Goal: Book appointment/travel/reservation

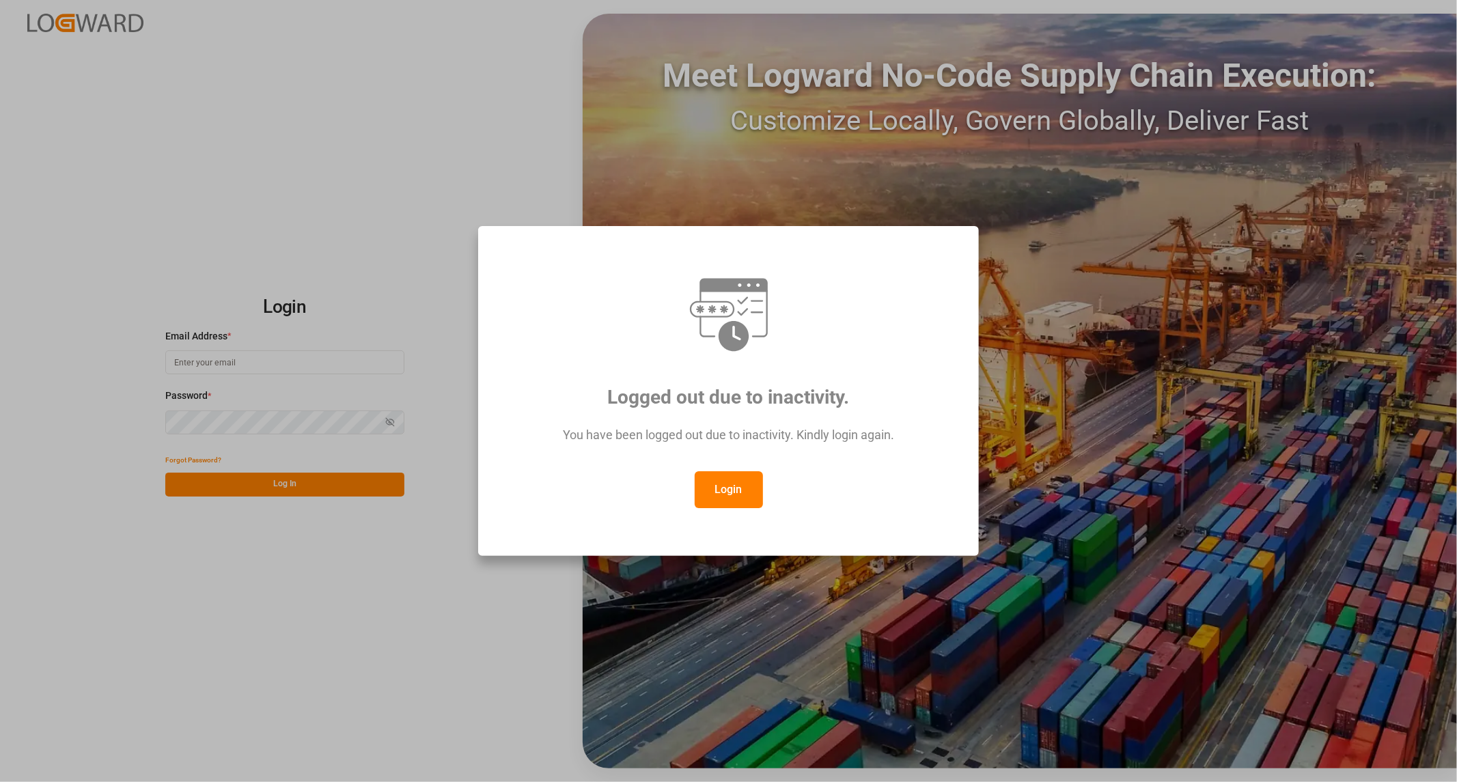
click at [698, 478] on button "Login" at bounding box center [729, 489] width 68 height 37
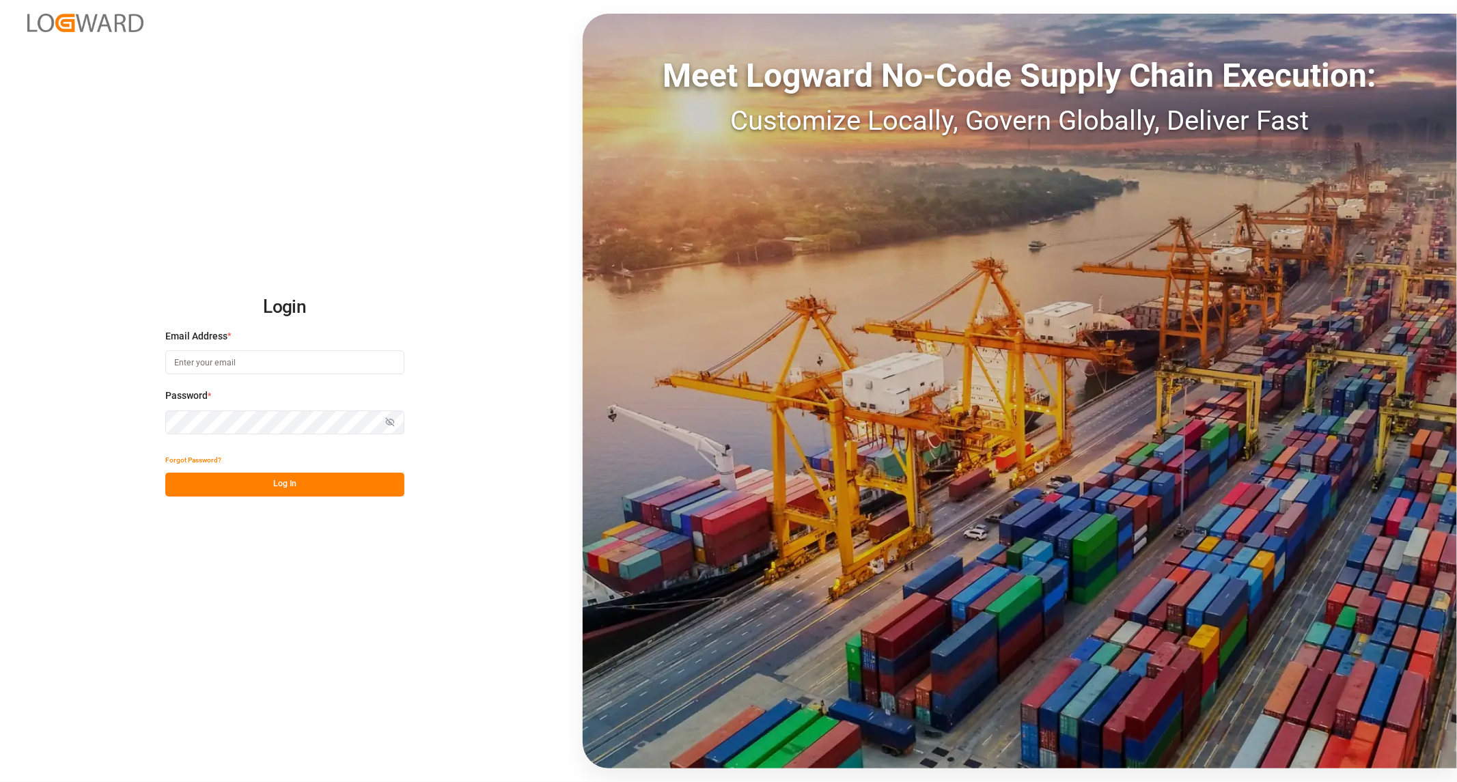
click at [309, 355] on input at bounding box center [284, 362] width 239 height 24
type input "[PERSON_NAME][EMAIL_ADDRESS][PERSON_NAME][DOMAIN_NAME]"
drag, startPoint x: 296, startPoint y: 487, endPoint x: 285, endPoint y: 488, distance: 10.9
click at [297, 487] on button "Log In" at bounding box center [284, 485] width 239 height 24
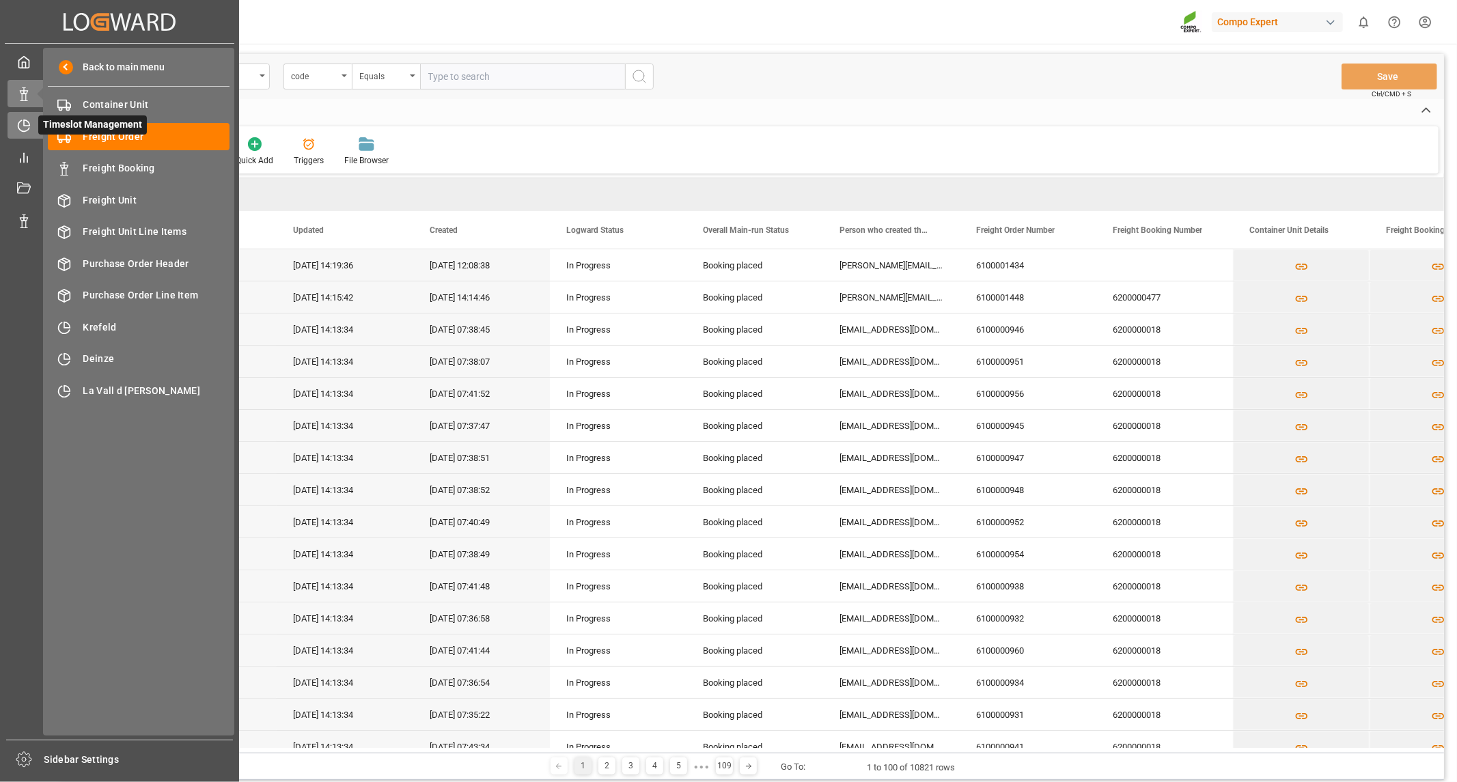
click at [28, 126] on icon at bounding box center [24, 126] width 14 height 14
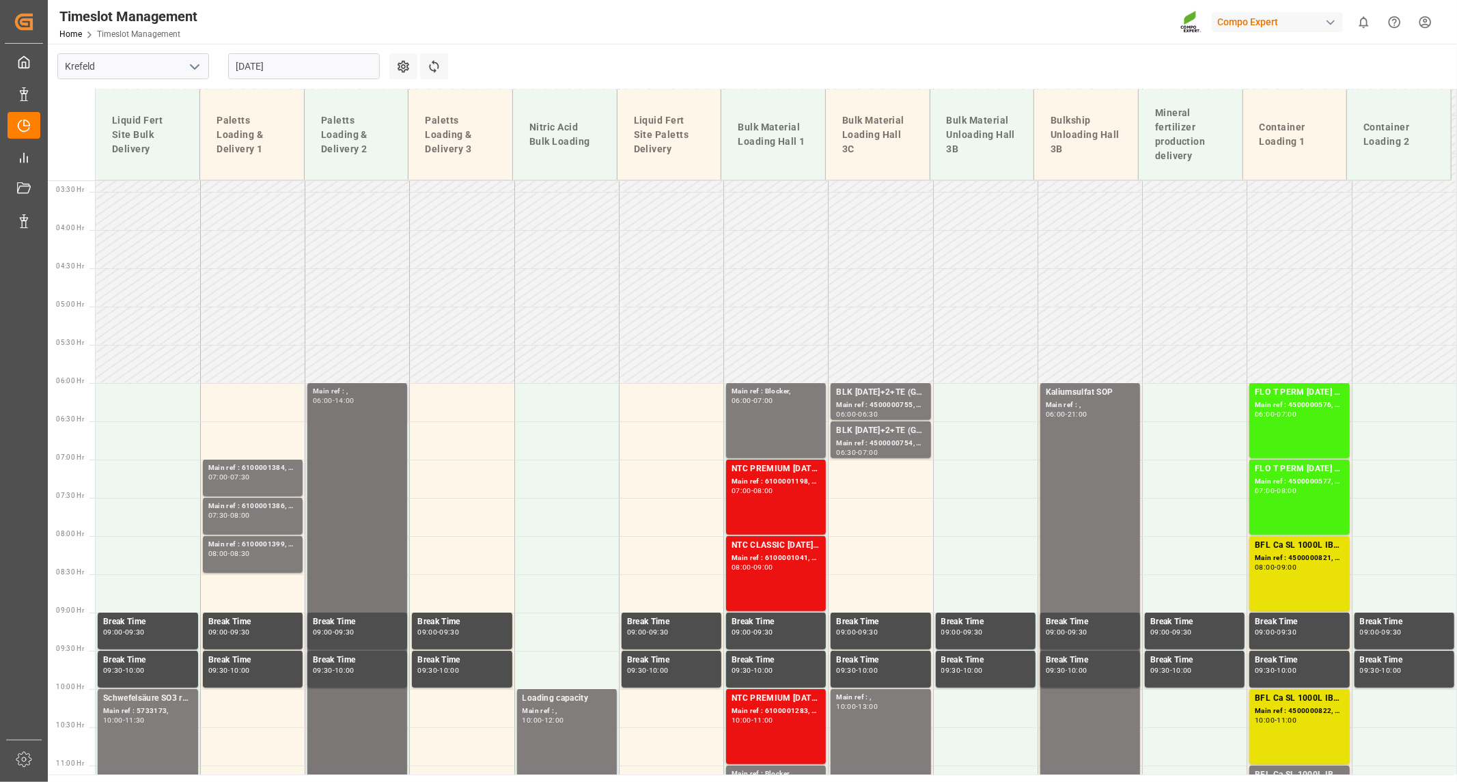
scroll to position [193, 0]
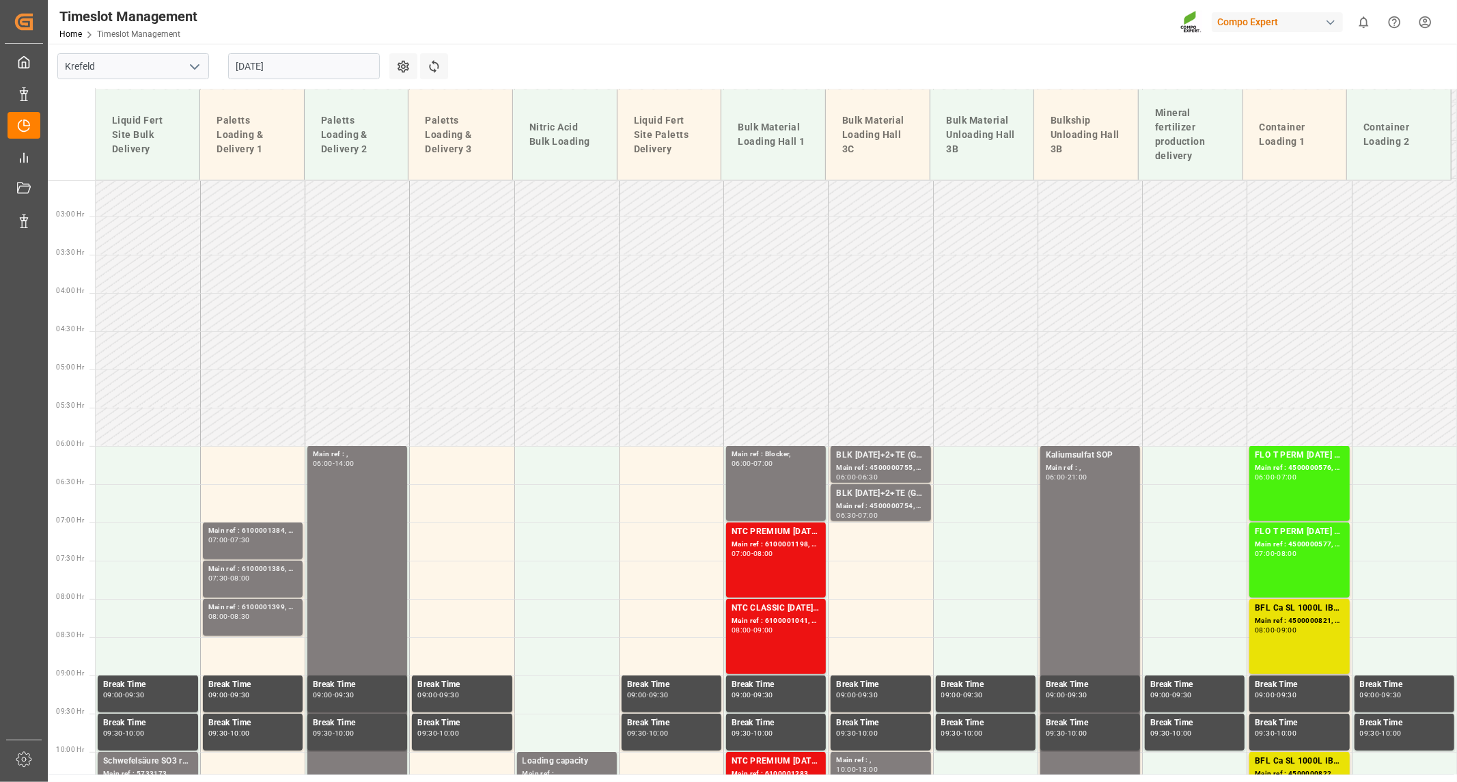
click at [298, 59] on input "[DATE]" at bounding box center [304, 66] width 152 height 26
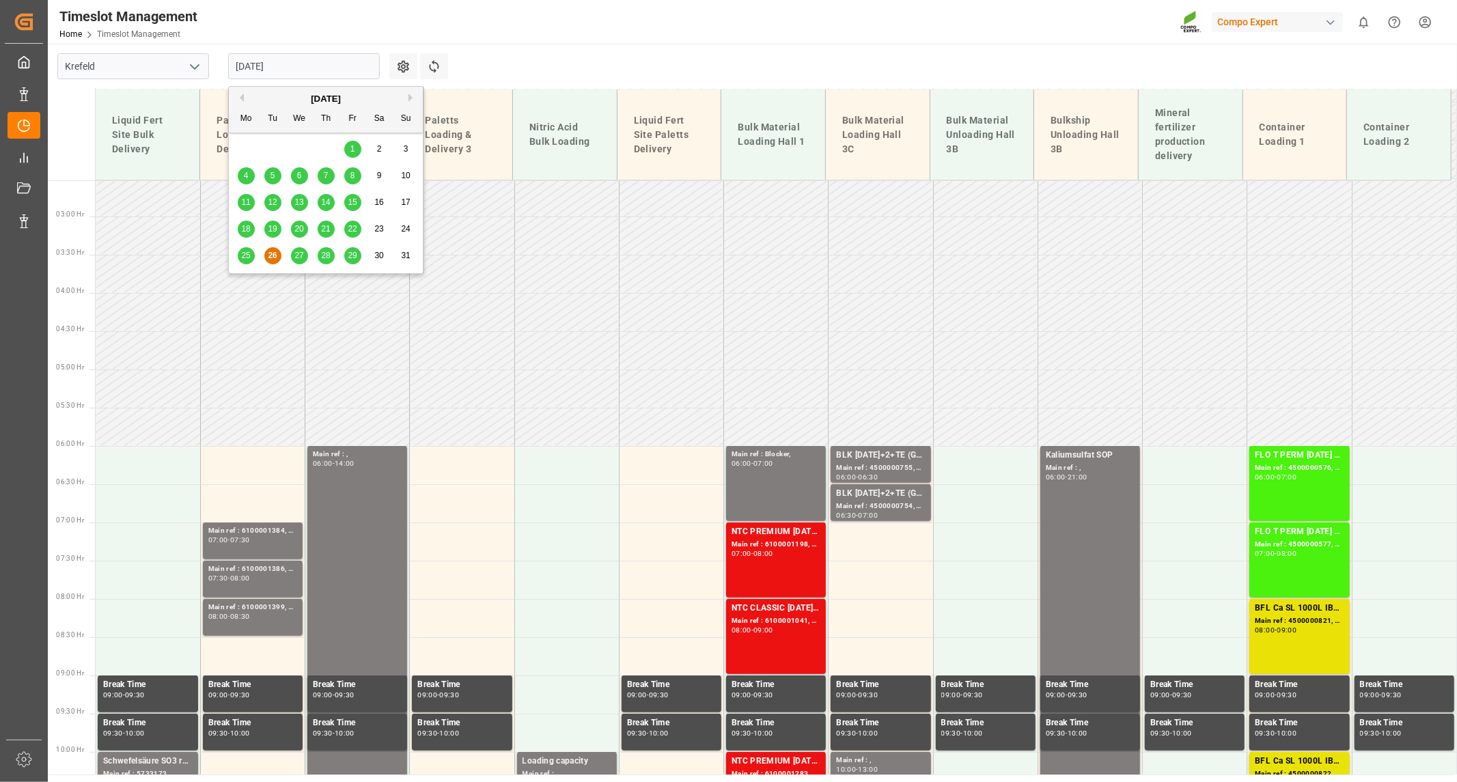
click at [247, 253] on span "25" at bounding box center [245, 256] width 9 height 10
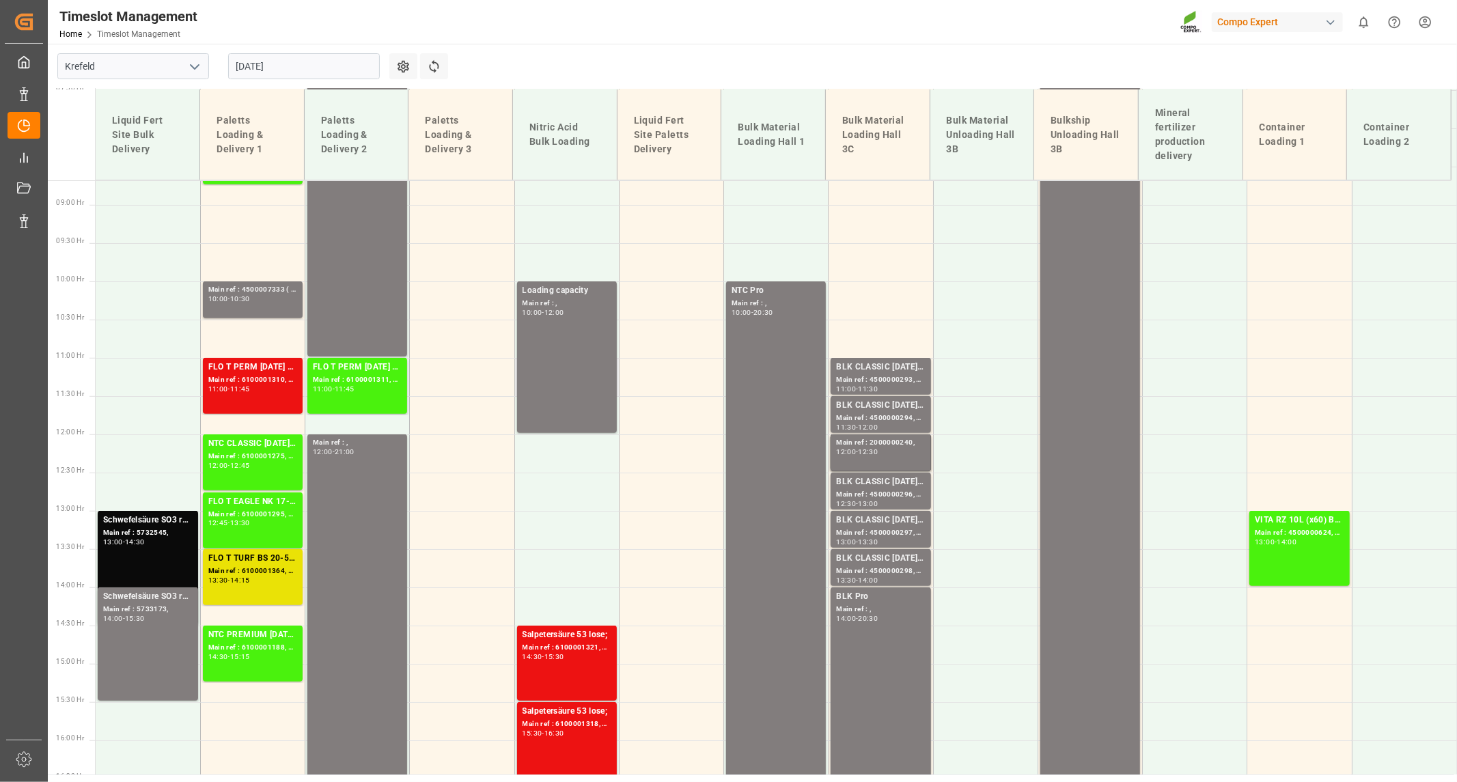
scroll to position [572, 0]
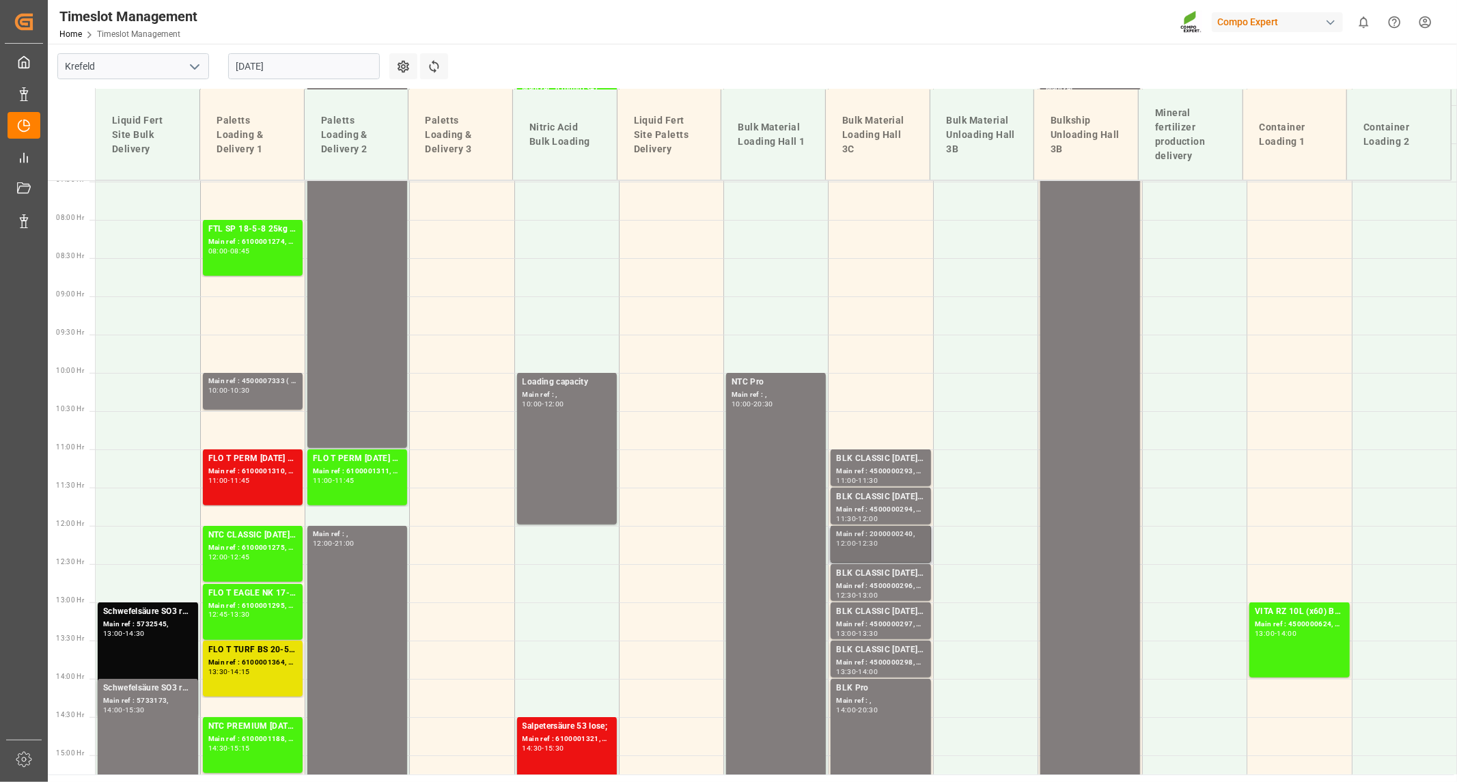
click at [883, 544] on div "12:00 - 12:30" at bounding box center [880, 544] width 89 height 8
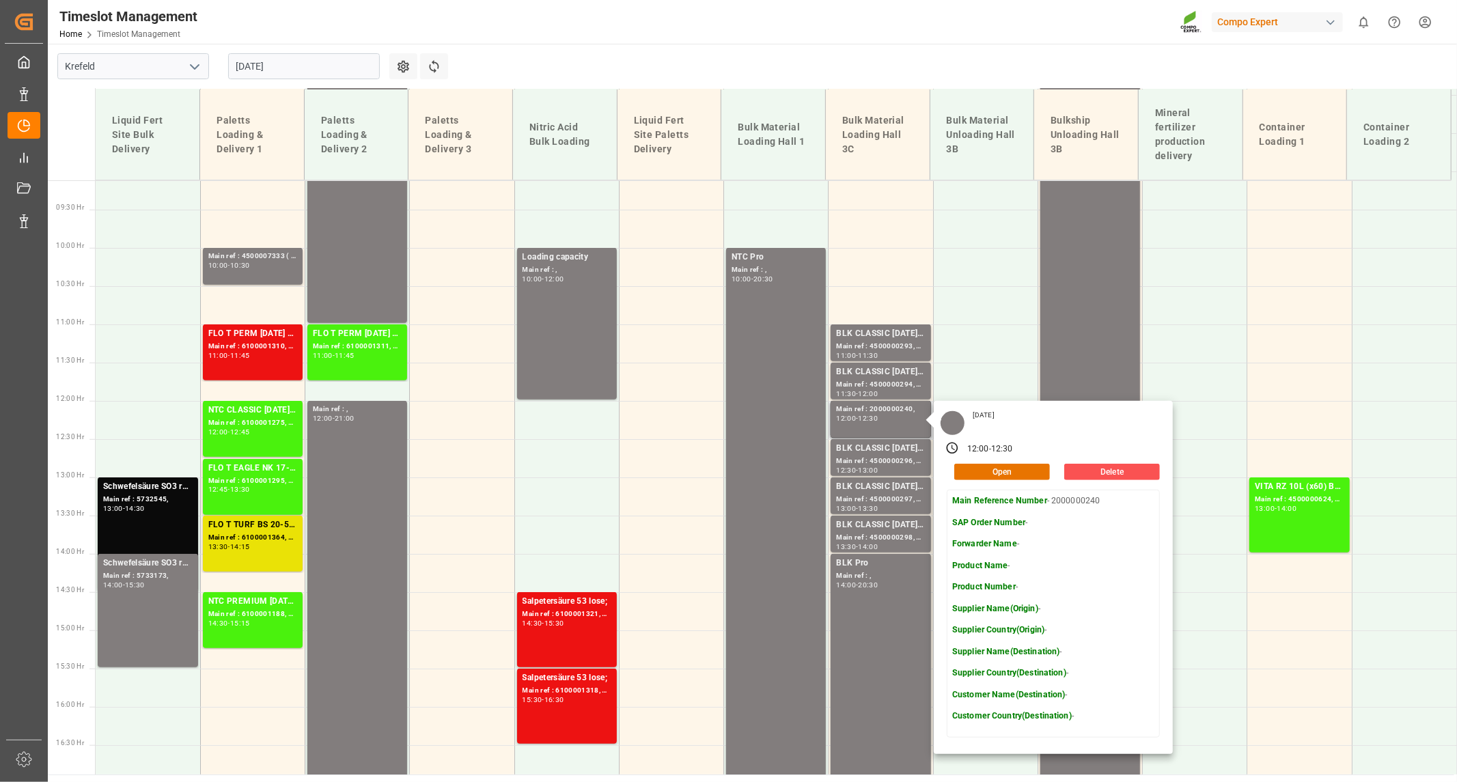
scroll to position [725, 0]
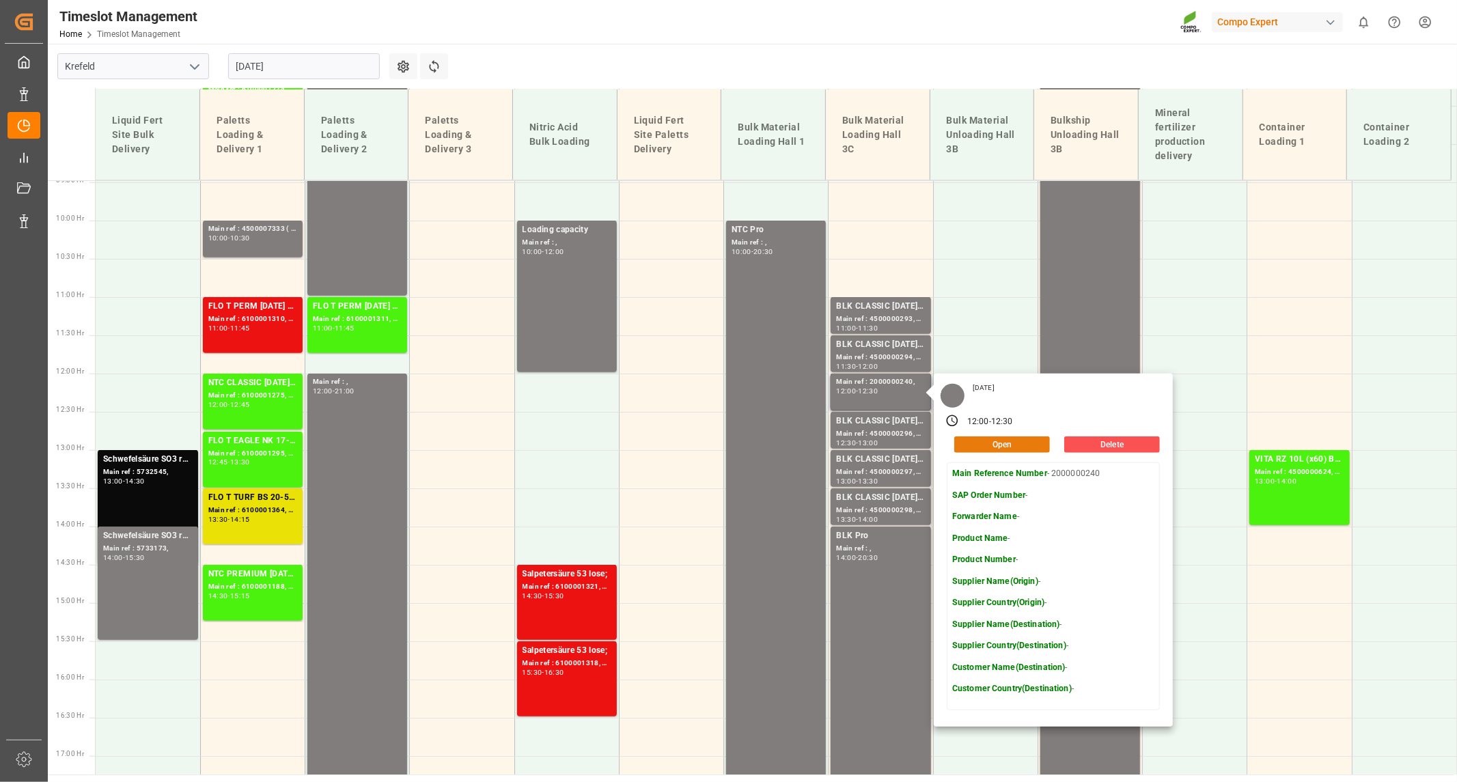
click at [1018, 443] on button "Open" at bounding box center [1002, 444] width 96 height 16
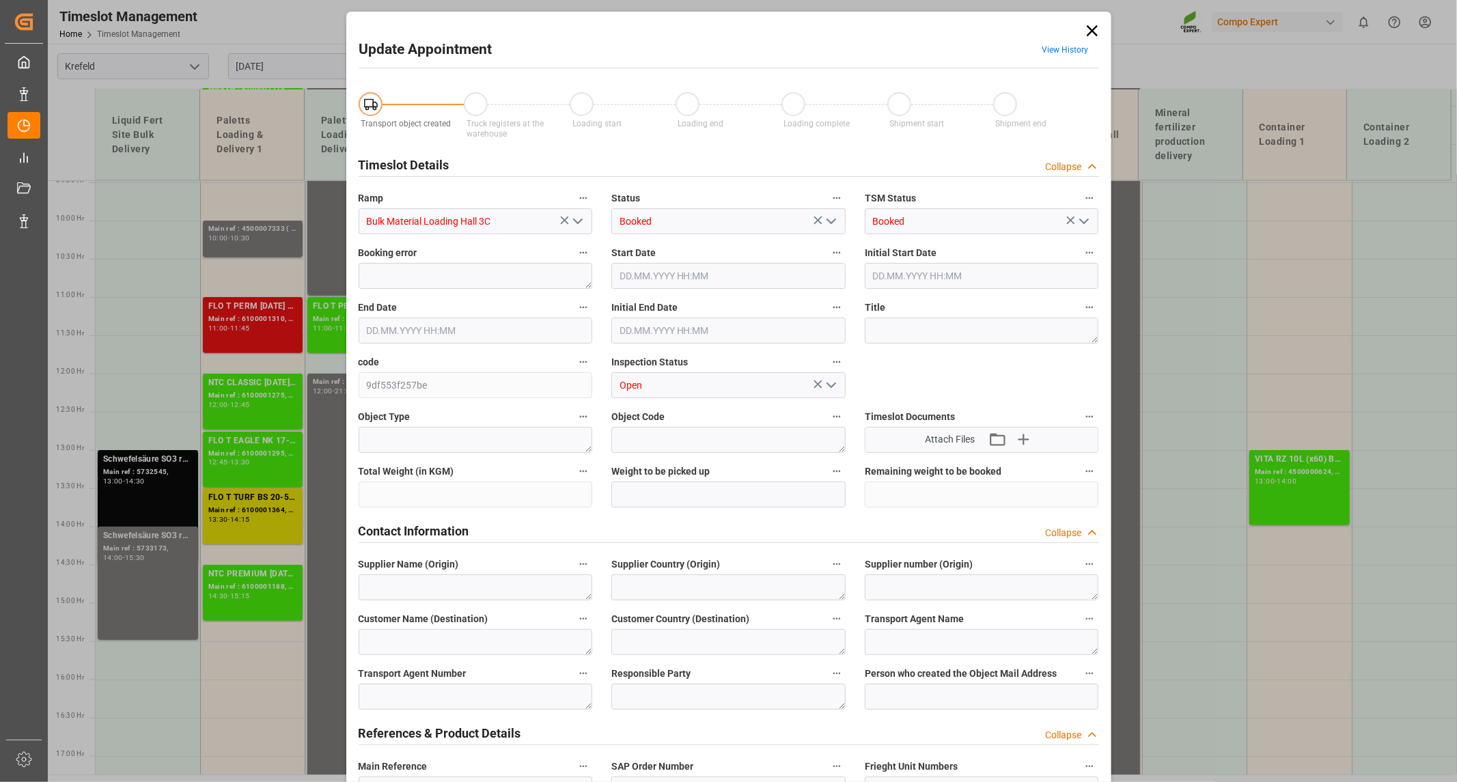
type input "[DATE] 12:00"
type input "[DATE] 12:30"
type input "[DATE] 07:32"
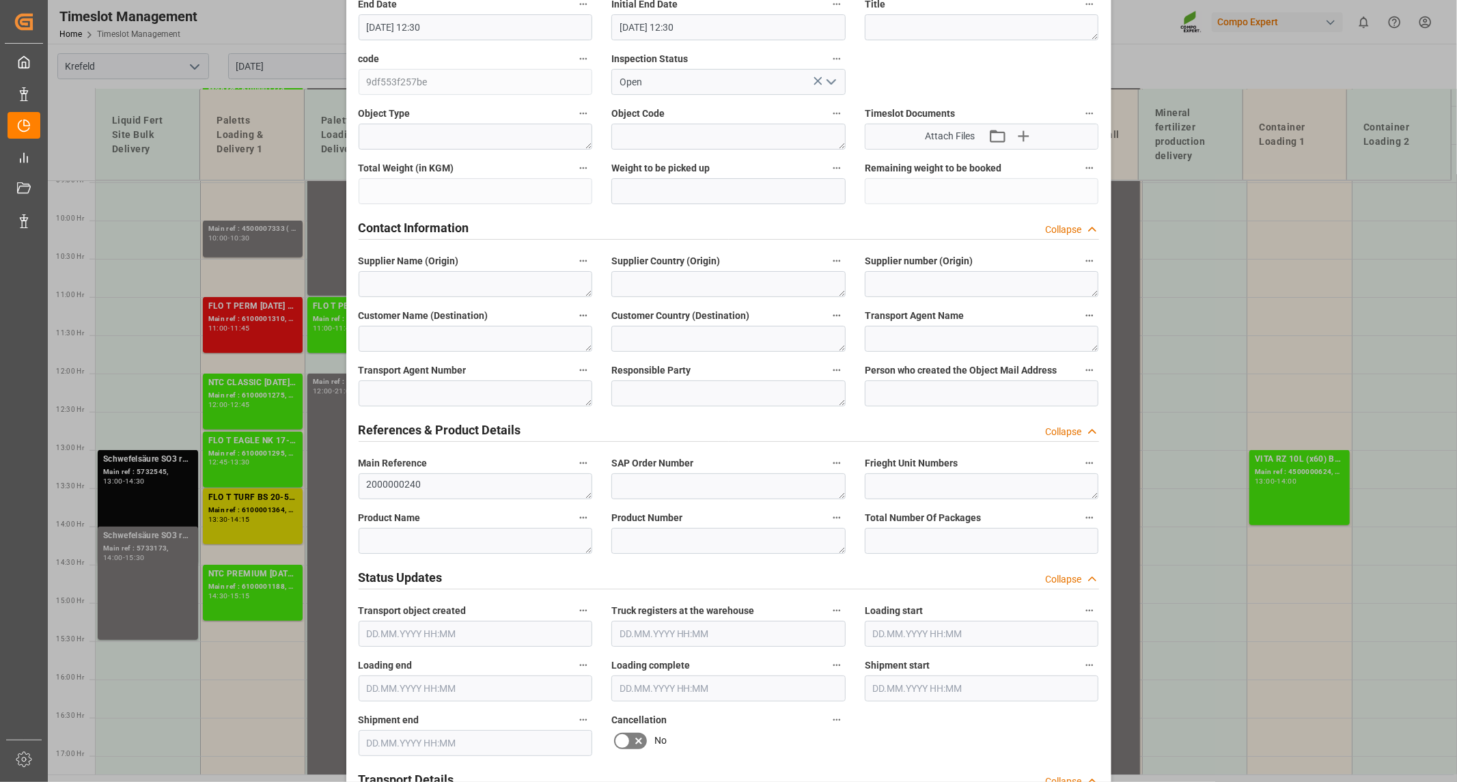
scroll to position [0, 0]
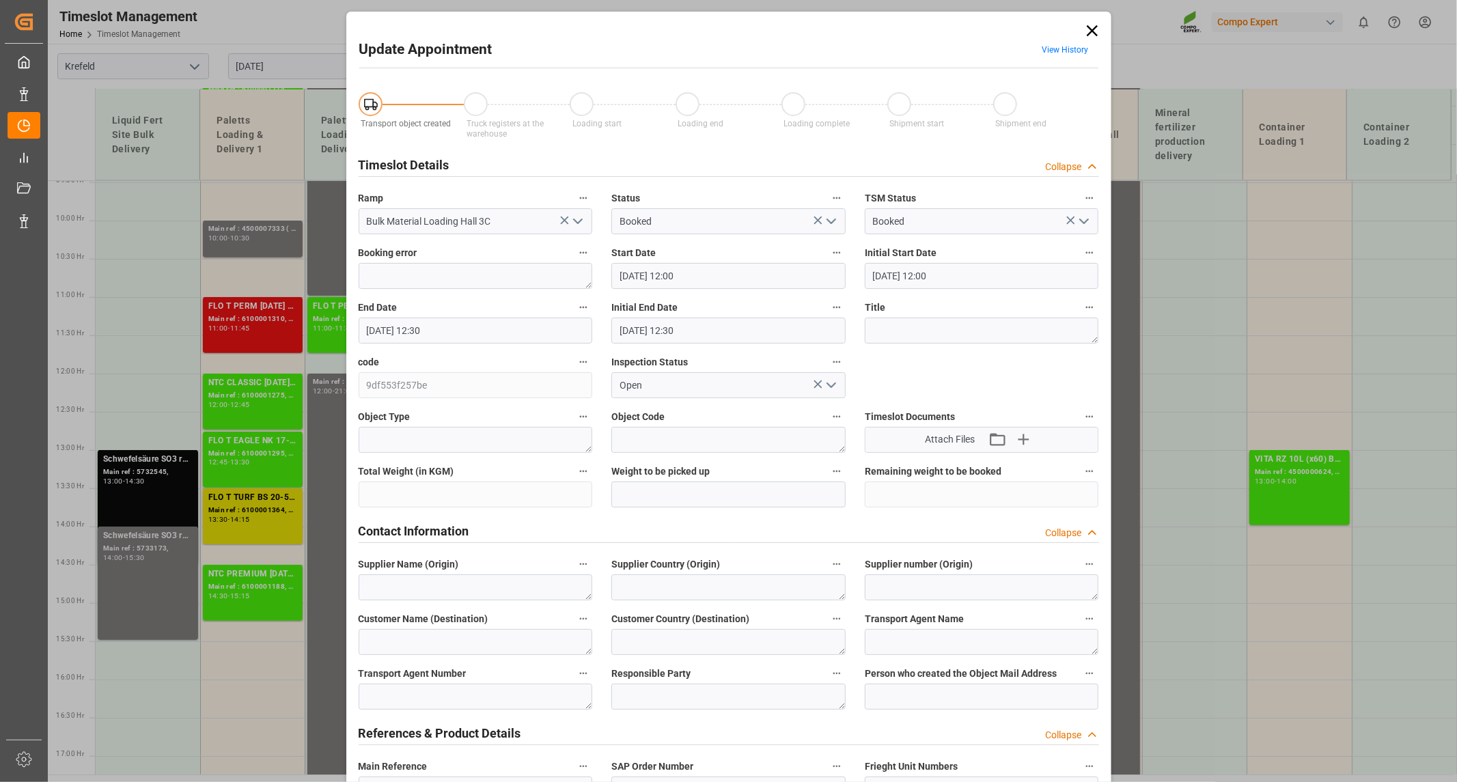
click at [1090, 25] on icon at bounding box center [1092, 30] width 19 height 19
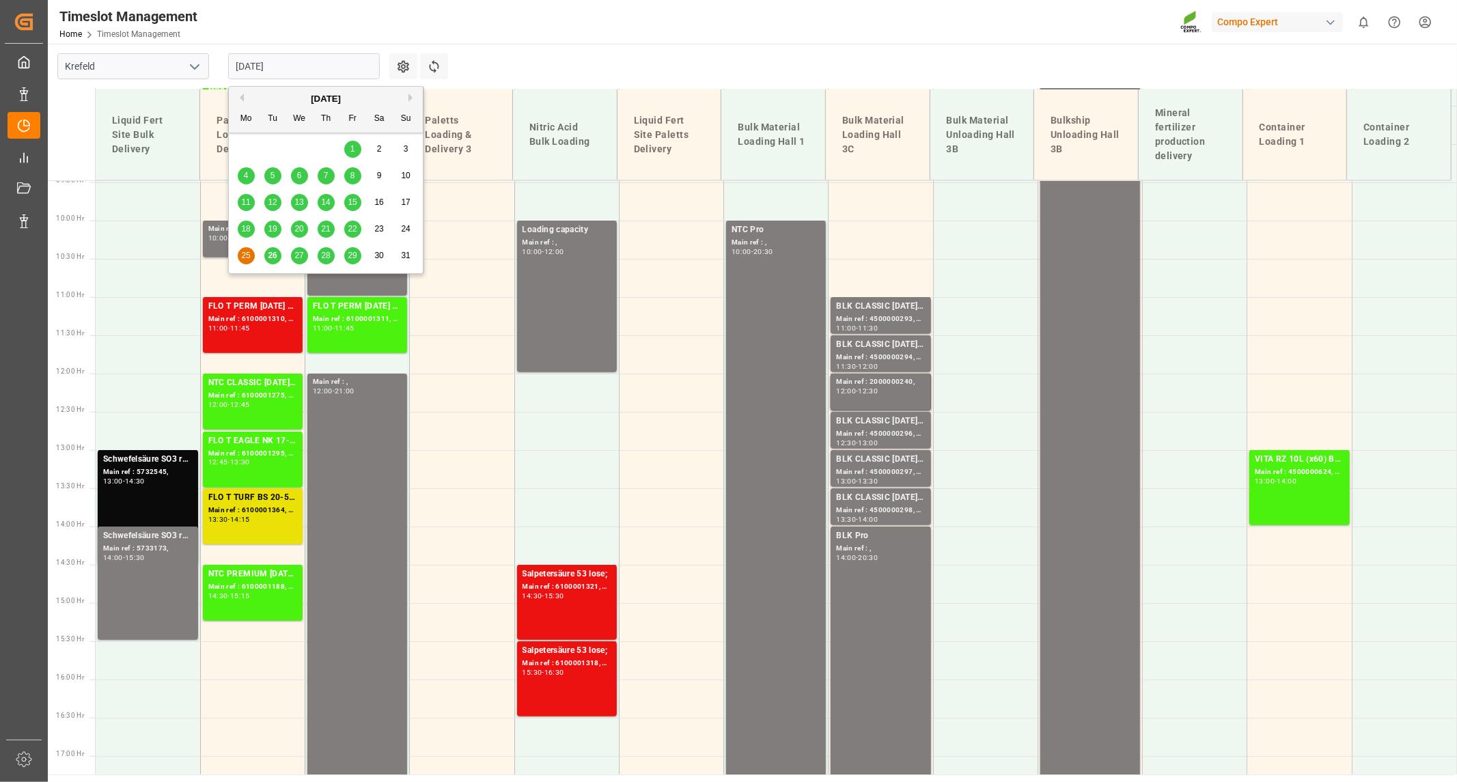
click at [313, 59] on input "[DATE]" at bounding box center [304, 66] width 152 height 26
click at [352, 229] on span "22" at bounding box center [352, 229] width 9 height 10
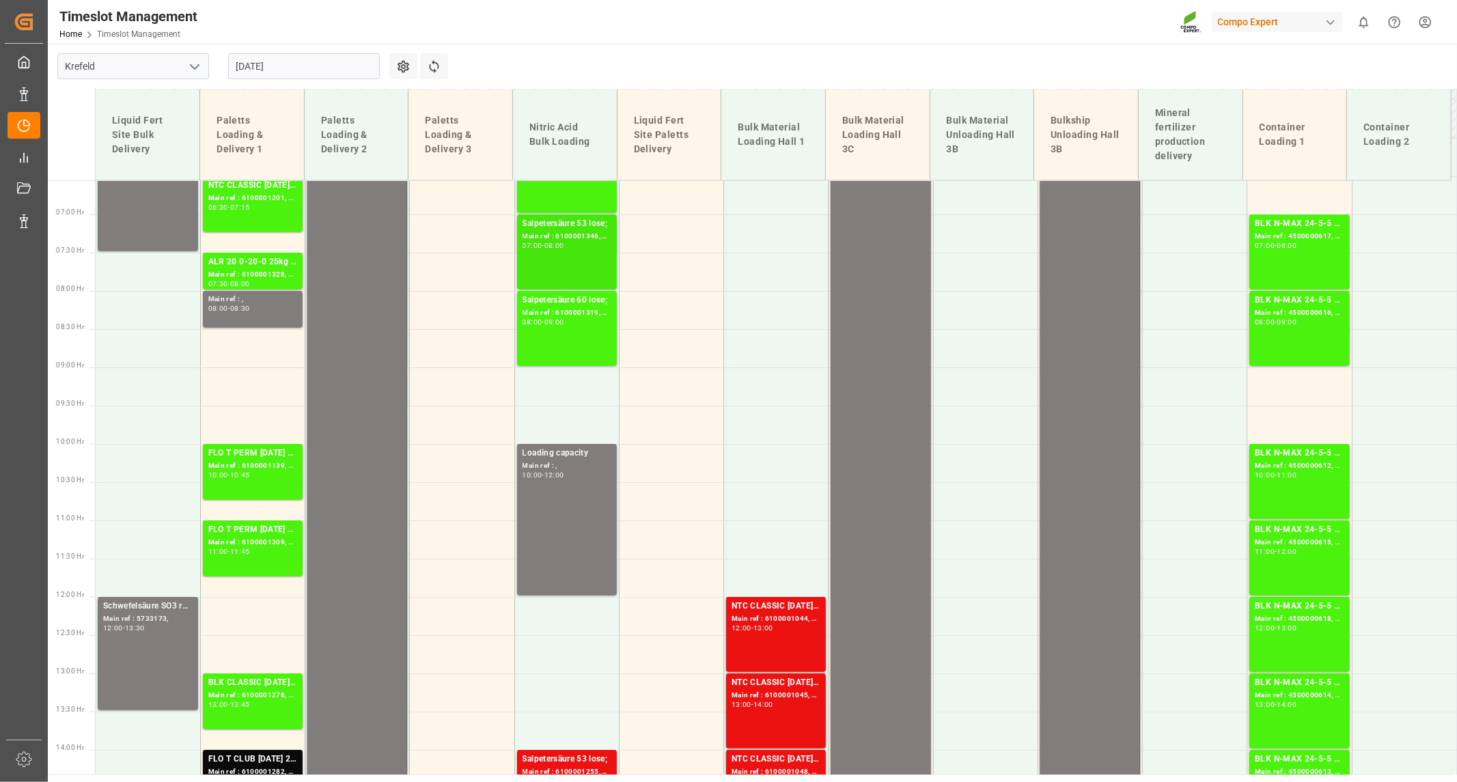
scroll to position [497, 0]
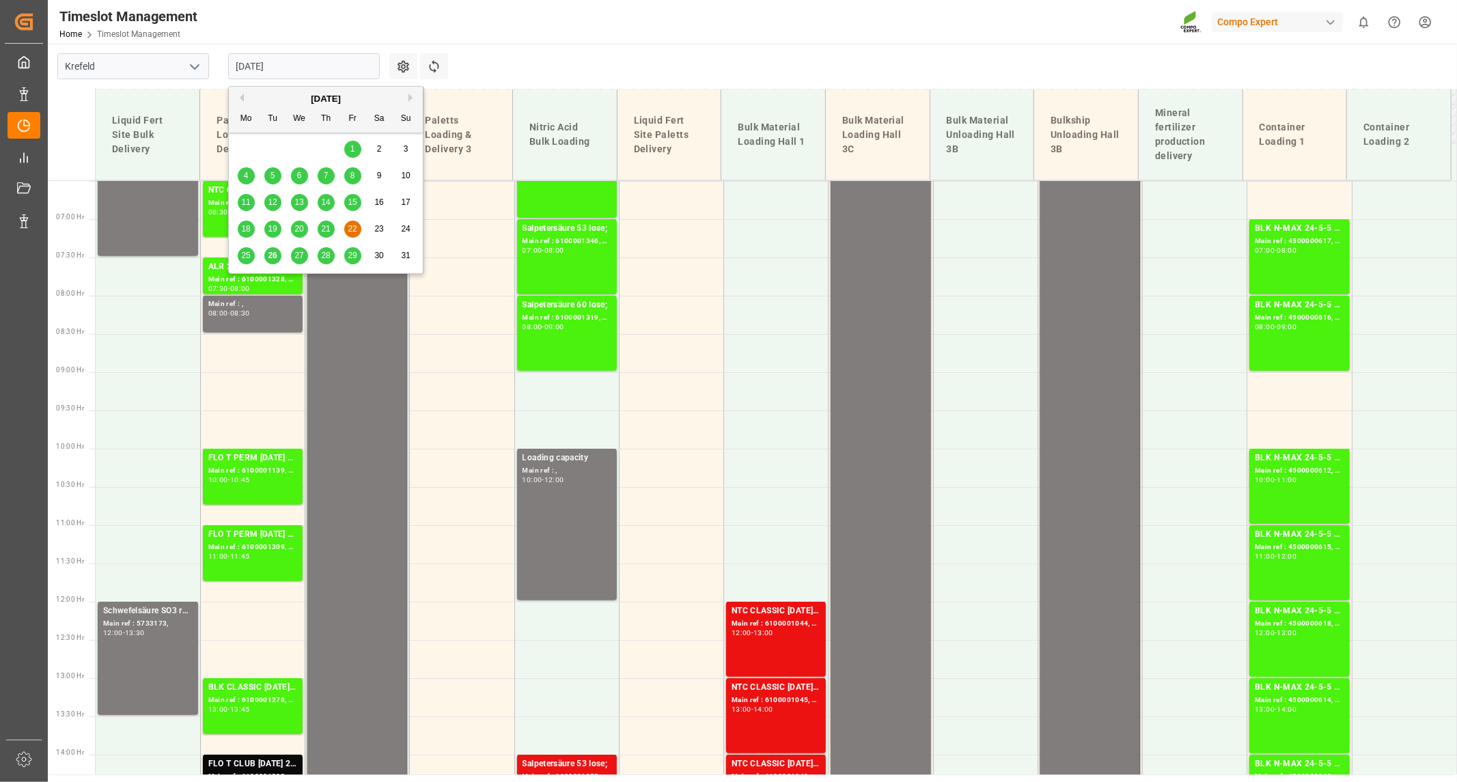
click at [346, 72] on input "[DATE]" at bounding box center [304, 66] width 152 height 26
click at [324, 227] on span "21" at bounding box center [325, 229] width 9 height 10
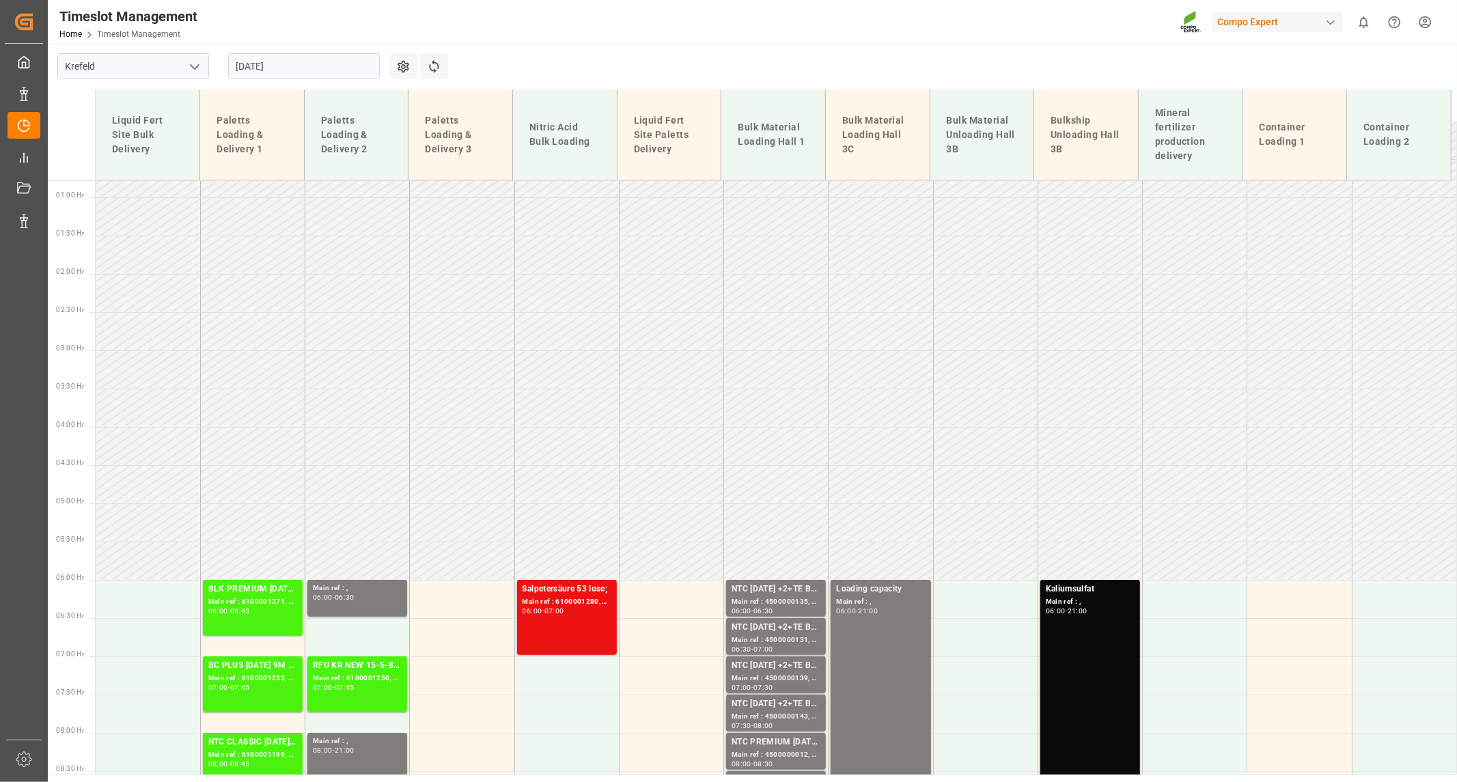
scroll to position [42, 0]
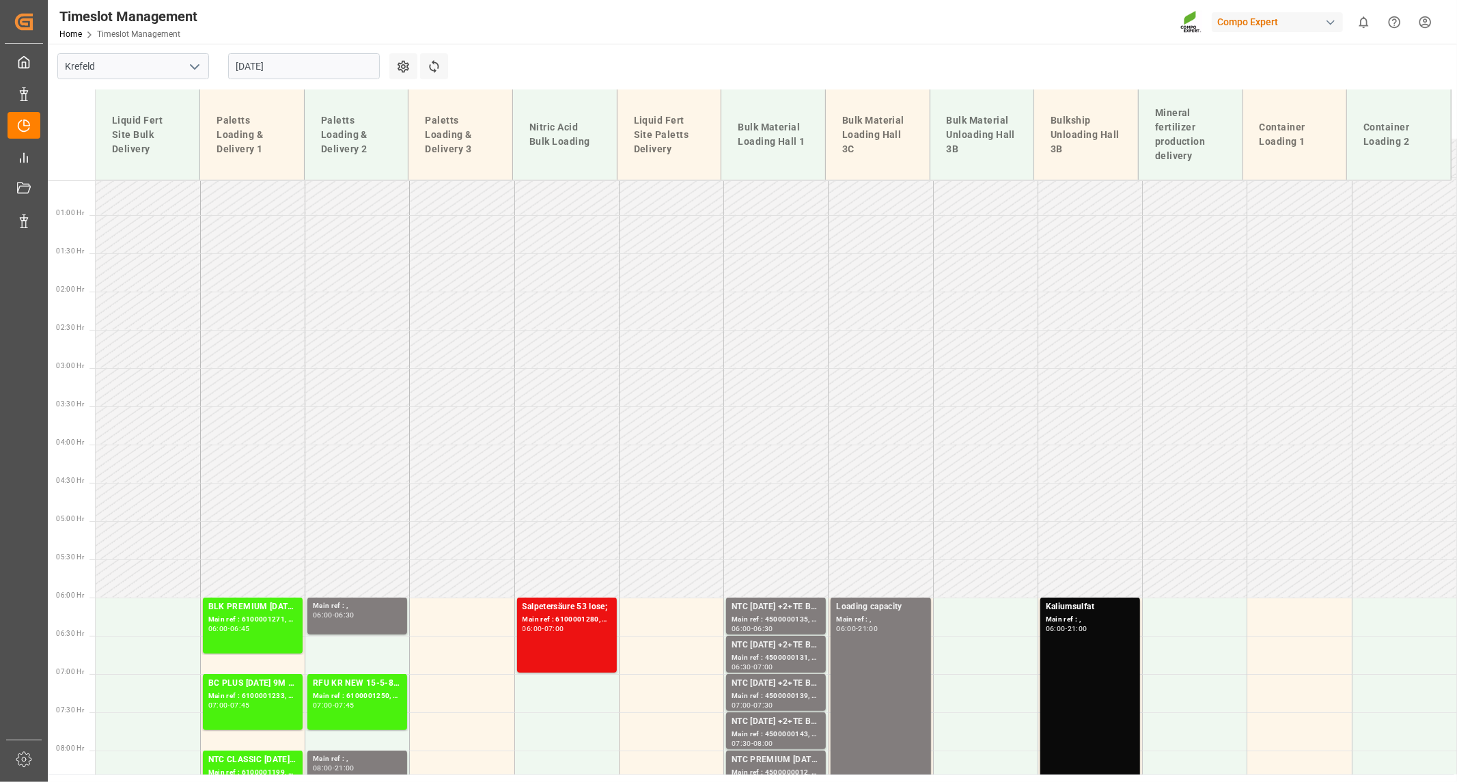
click at [312, 67] on input "[DATE]" at bounding box center [304, 66] width 152 height 26
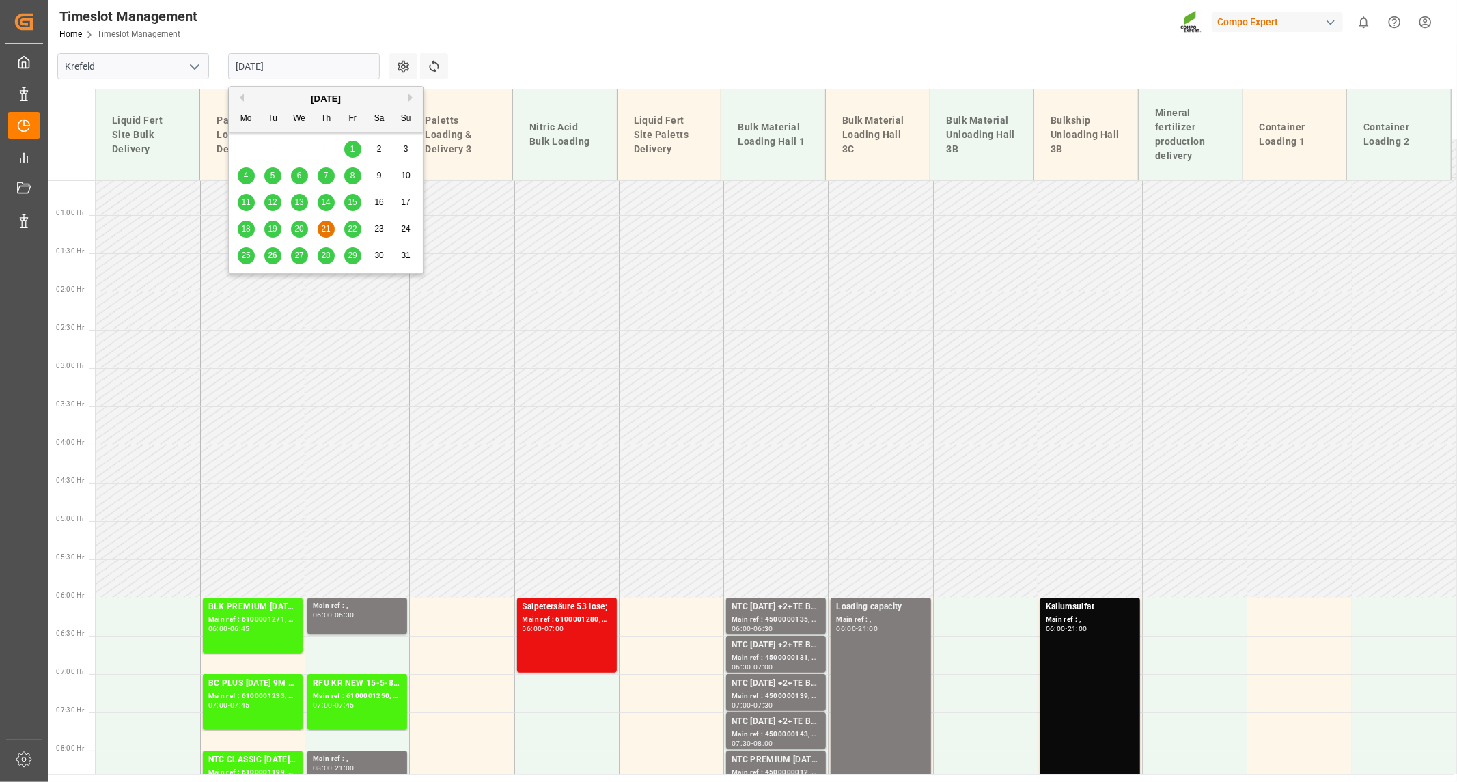
click at [301, 231] on span "20" at bounding box center [298, 229] width 9 height 10
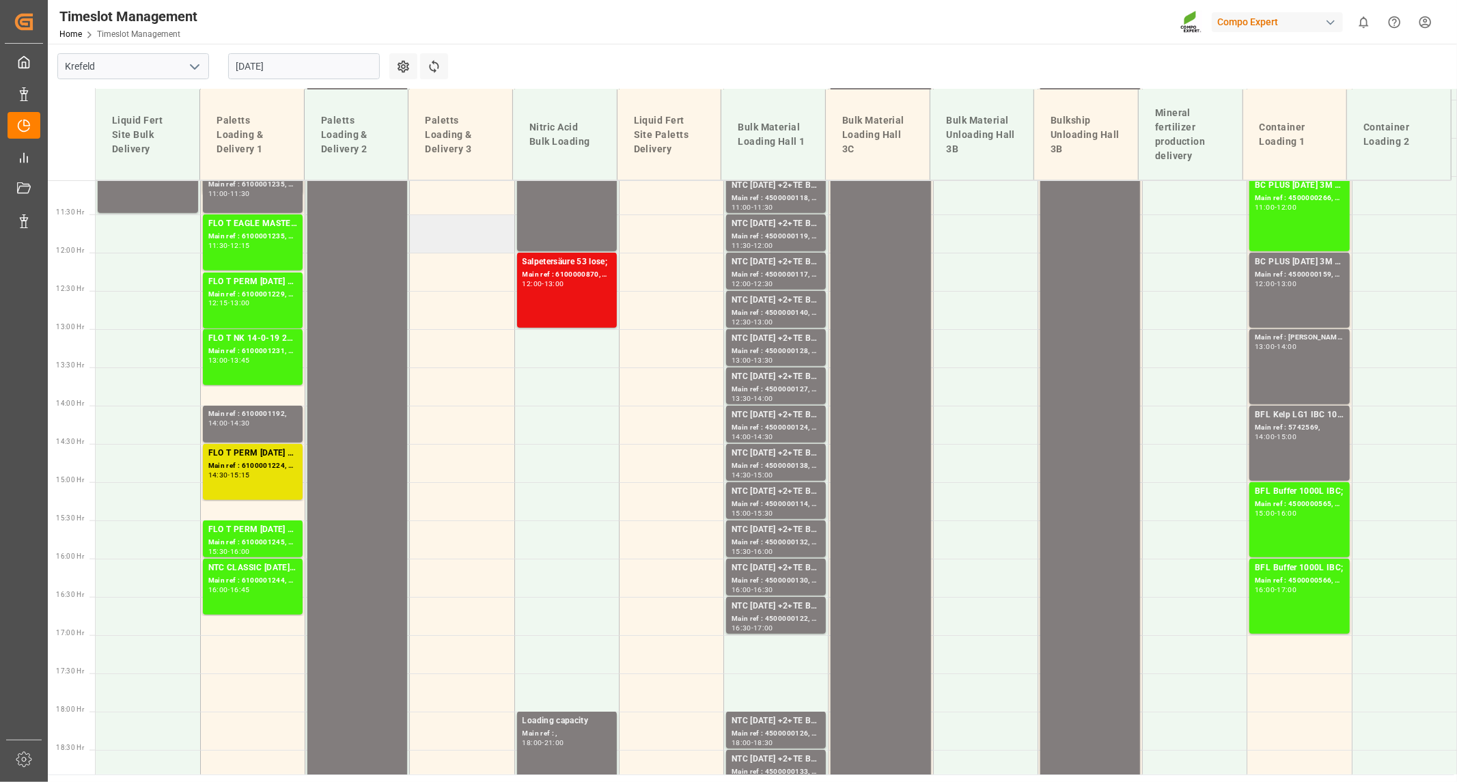
scroll to position [871, 0]
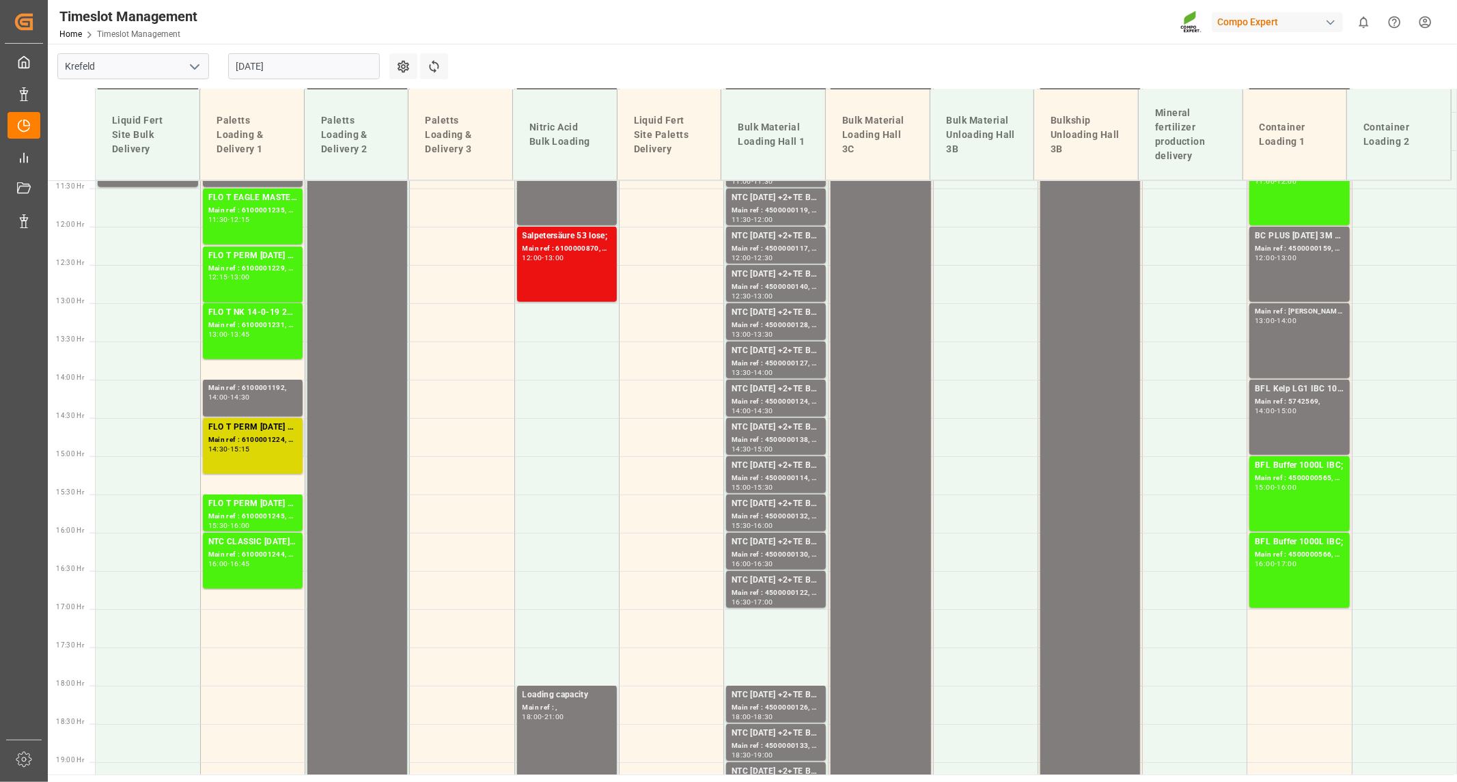
click at [255, 441] on div "Main ref : 6100001224, 2000000720;" at bounding box center [252, 440] width 89 height 12
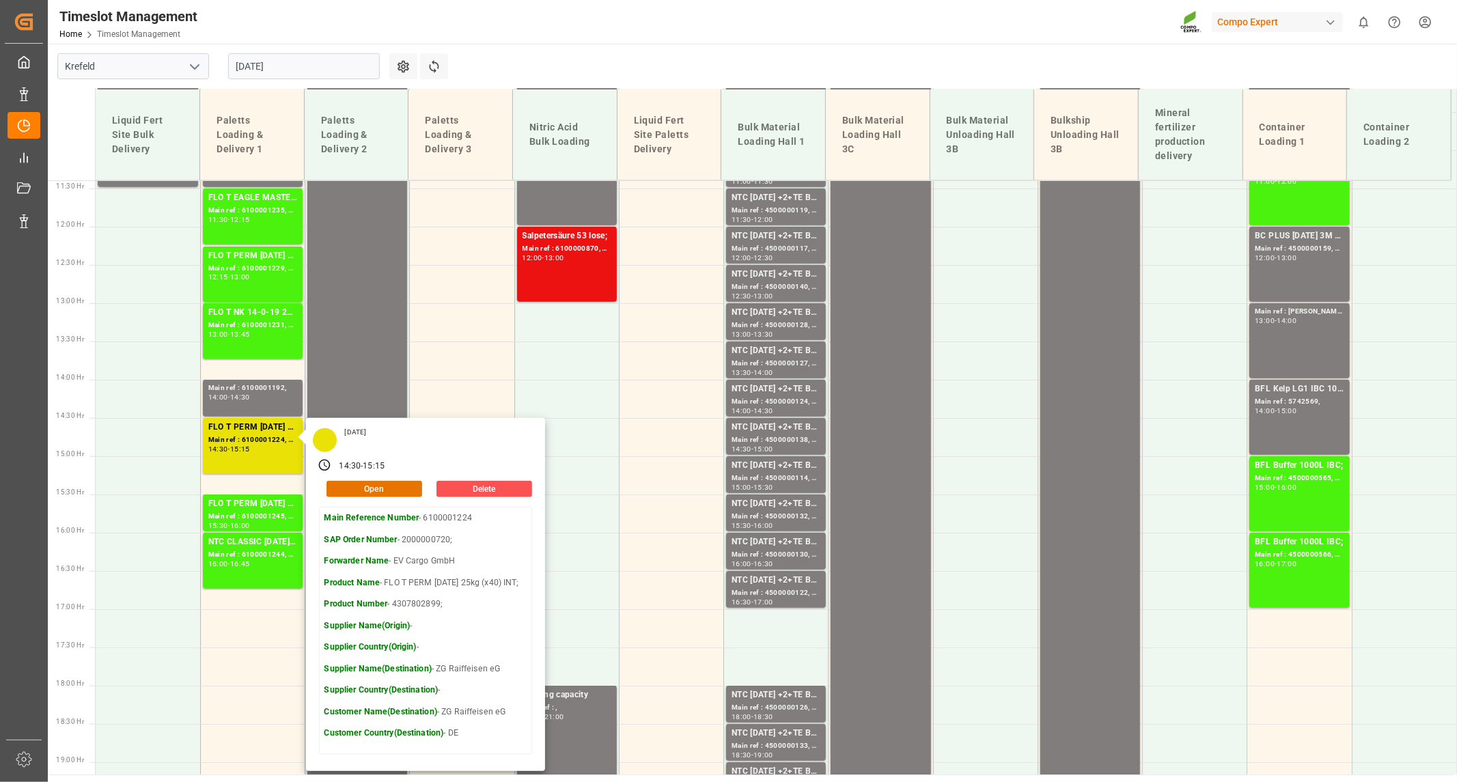
click at [563, 30] on div "Timeslot Management Home Timeslot Management Compo Expert 0 Notifications Only …" at bounding box center [747, 22] width 1419 height 44
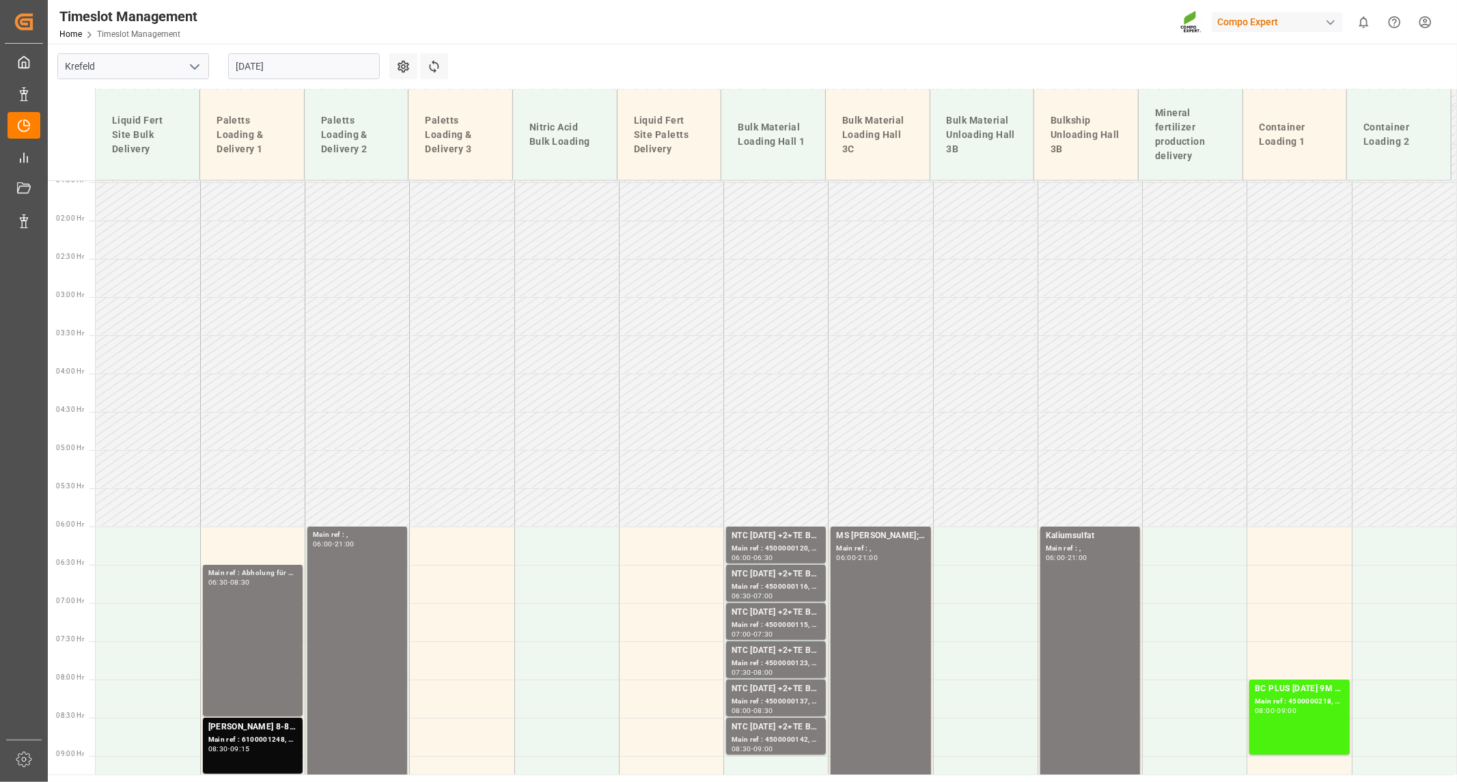
scroll to position [0, 0]
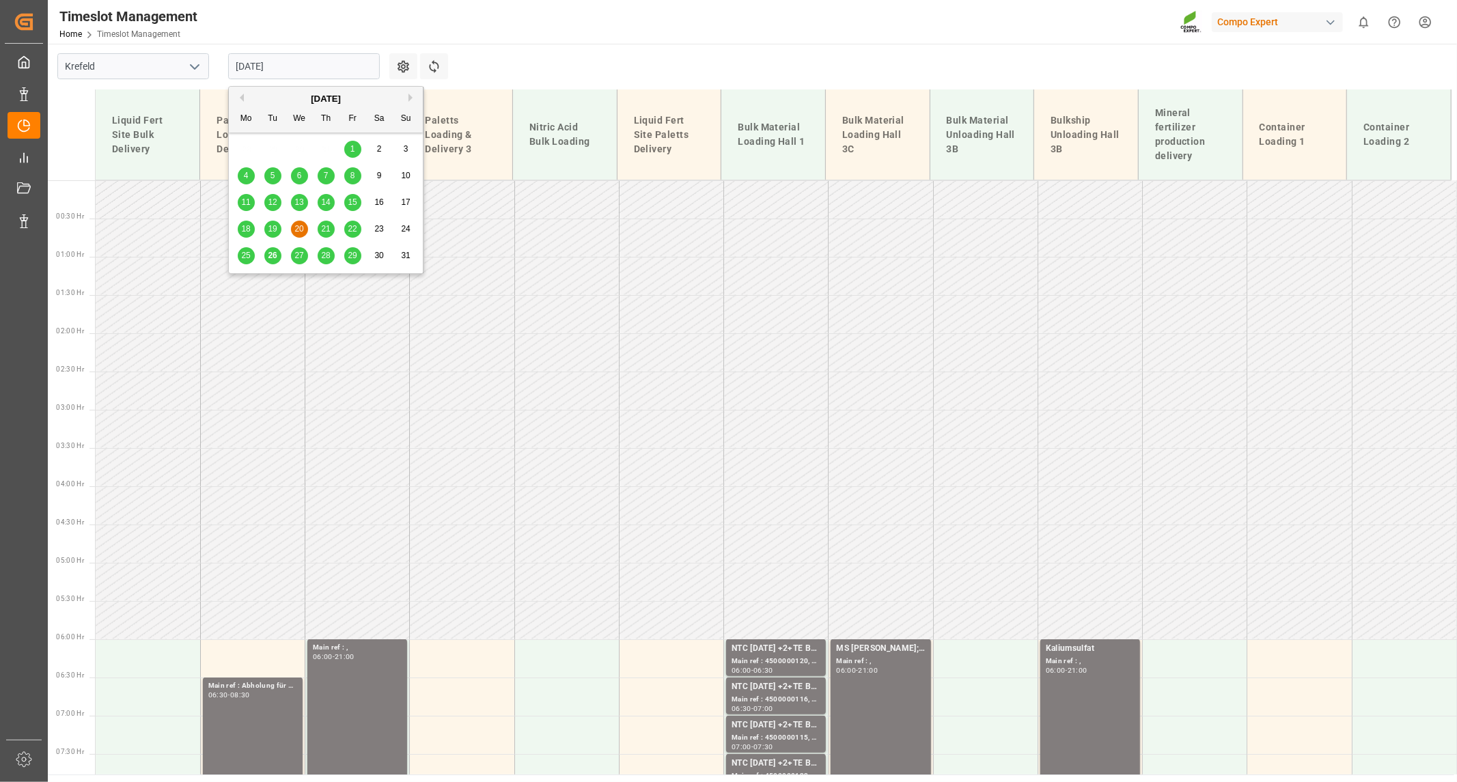
click at [294, 59] on input "[DATE]" at bounding box center [304, 66] width 152 height 26
click at [270, 227] on span "19" at bounding box center [272, 229] width 9 height 10
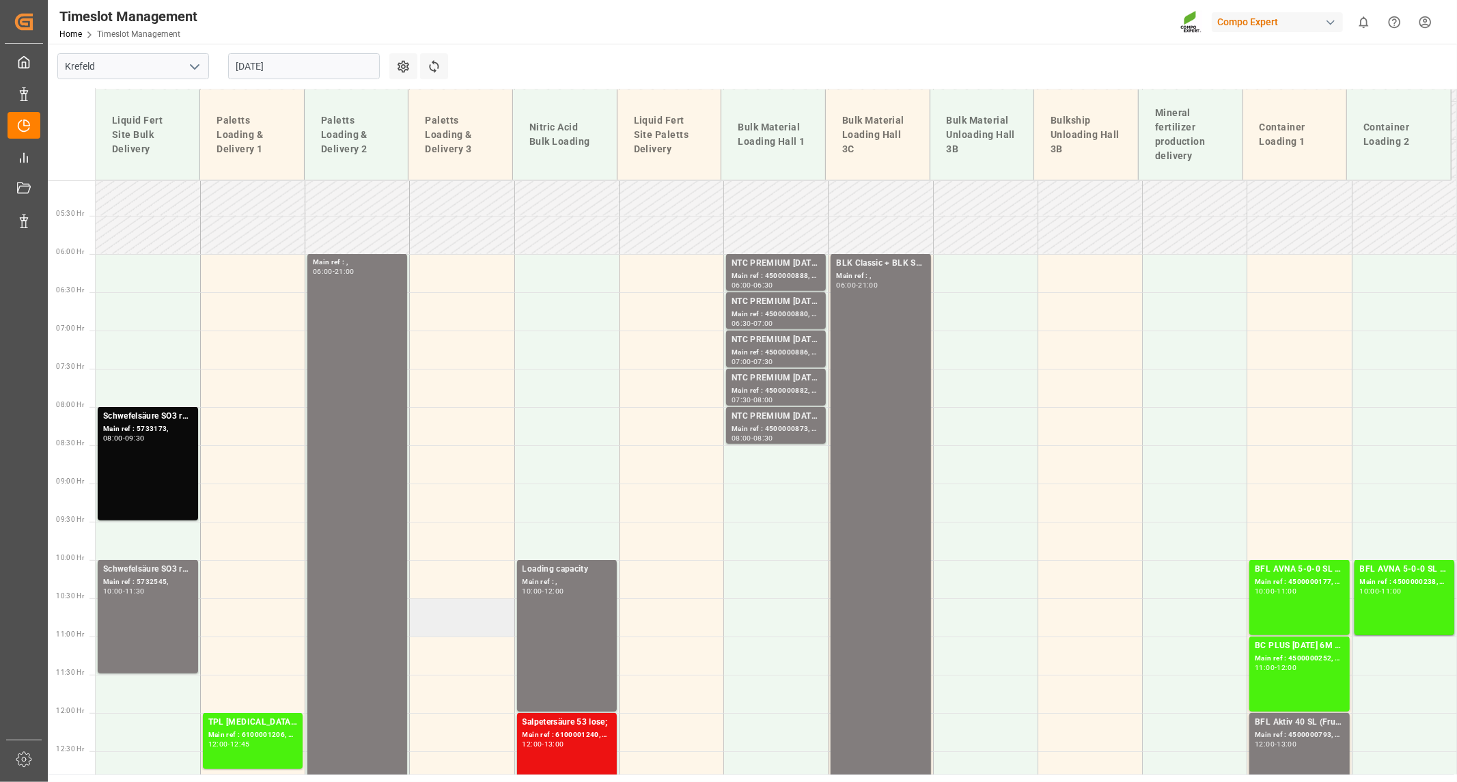
scroll to position [345, 0]
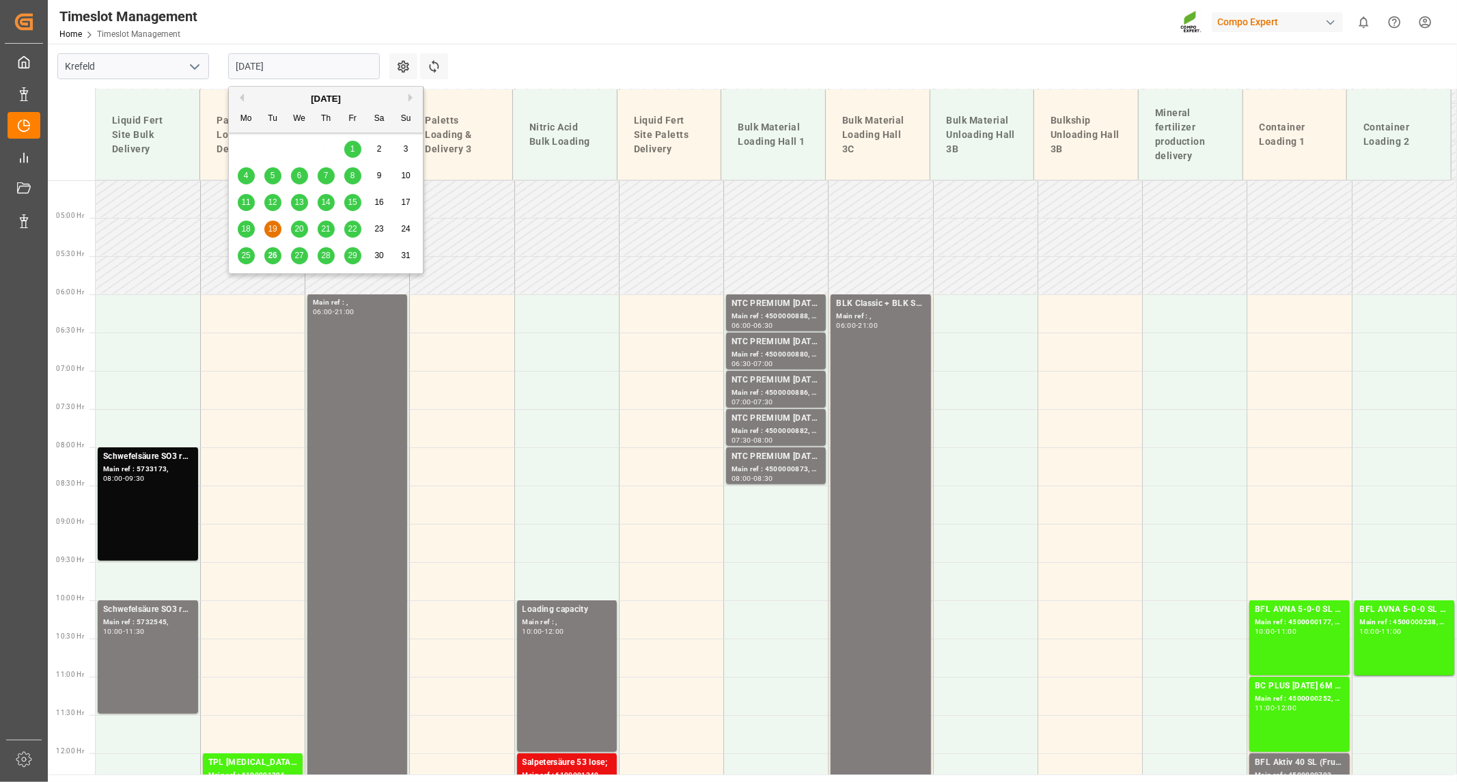
click at [304, 64] on input "[DATE]" at bounding box center [304, 66] width 152 height 26
click at [250, 230] on span "18" at bounding box center [245, 229] width 9 height 10
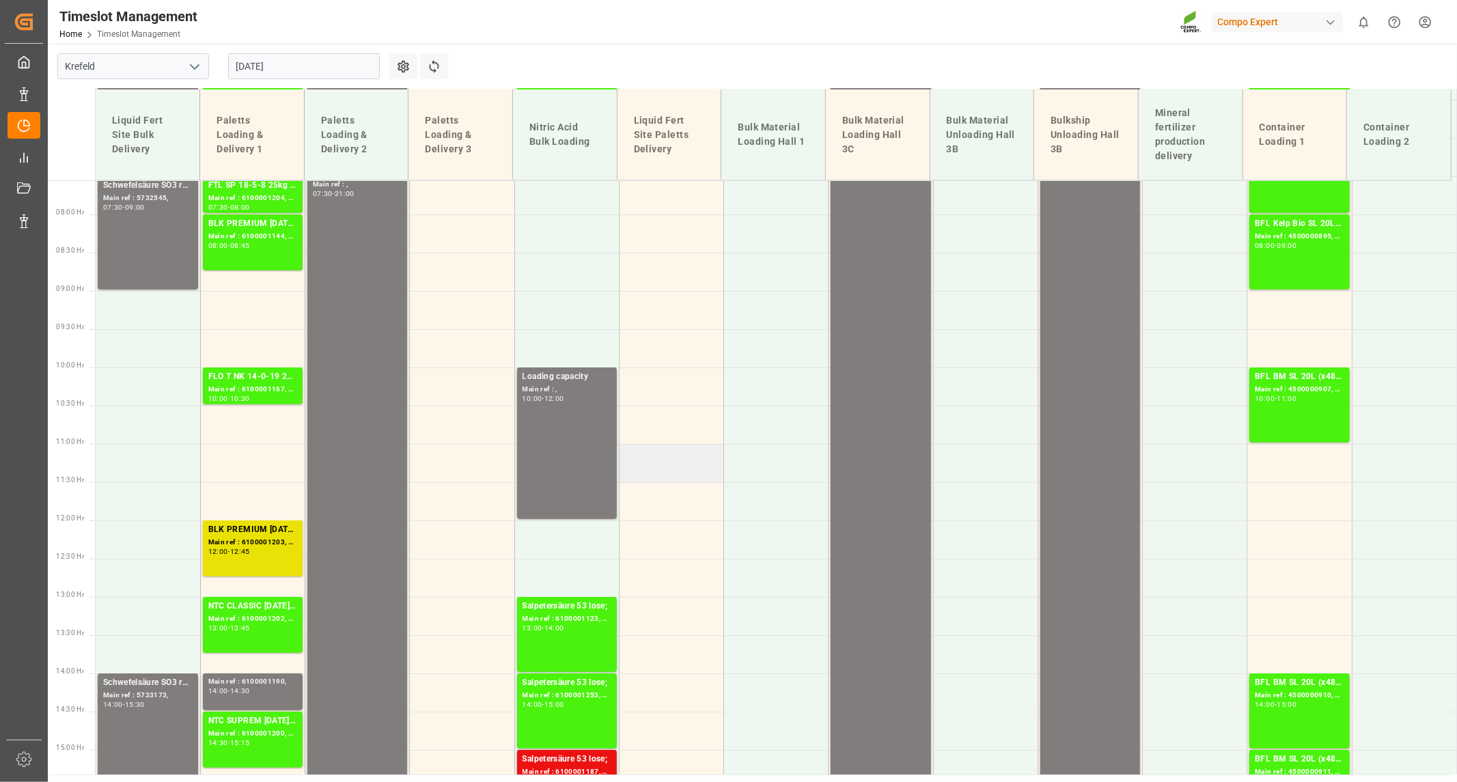
scroll to position [386, 0]
